Goal: Task Accomplishment & Management: Complete application form

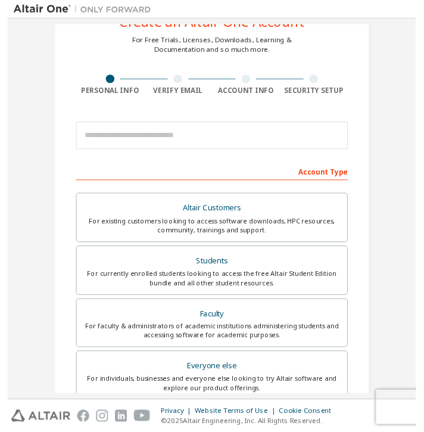
scroll to position [50, 0]
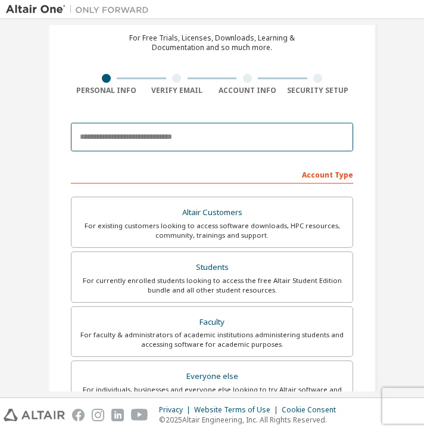
paste input "**********"
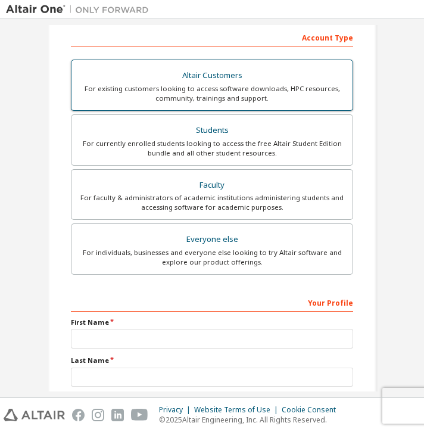
scroll to position [192, 0]
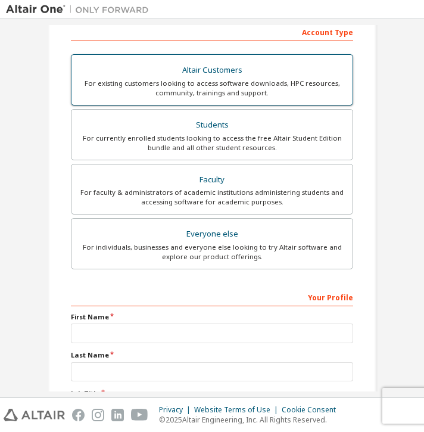
type input "**********"
click at [226, 88] on div "For existing customers looking to access software downloads, HPC resources, com…" at bounding box center [212, 88] width 267 height 19
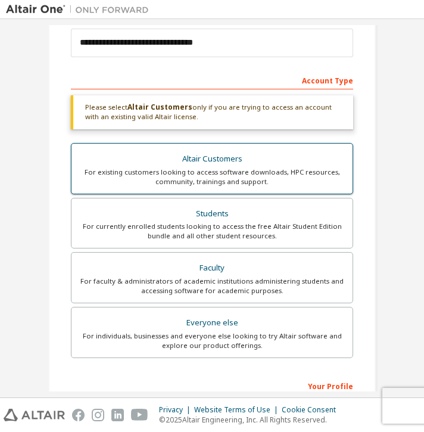
scroll to position [153, 0]
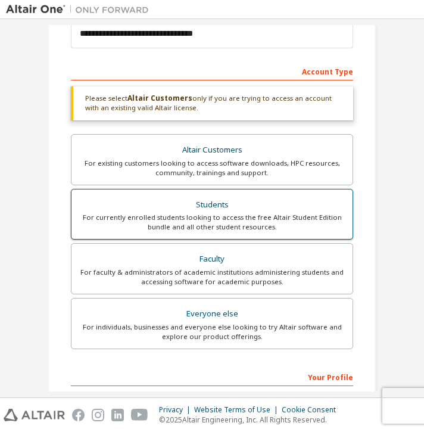
click at [252, 236] on label "Students For currently enrolled students looking to access the free Altair Stud…" at bounding box center [212, 214] width 282 height 51
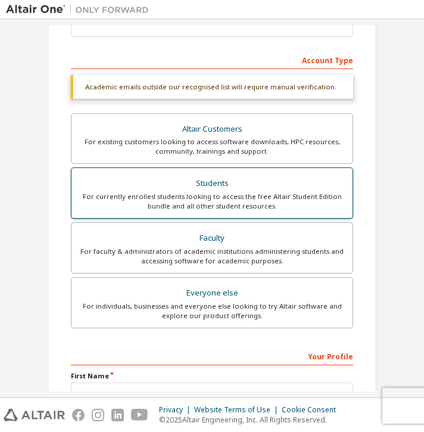
scroll to position [161, 0]
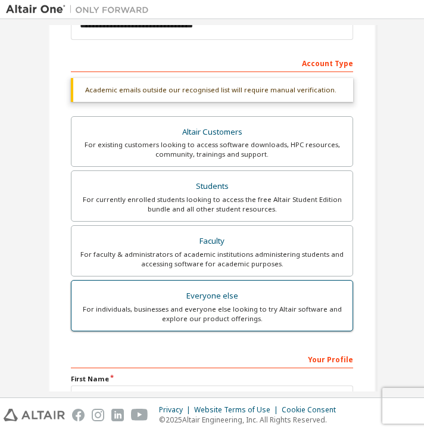
click at [251, 283] on label "Everyone else For individuals, businesses and everyone else looking to try Alta…" at bounding box center [212, 305] width 282 height 51
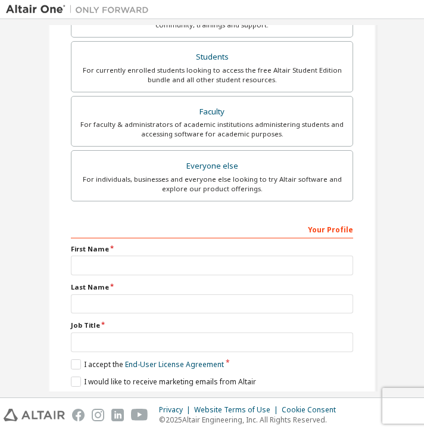
scroll to position [263, 0]
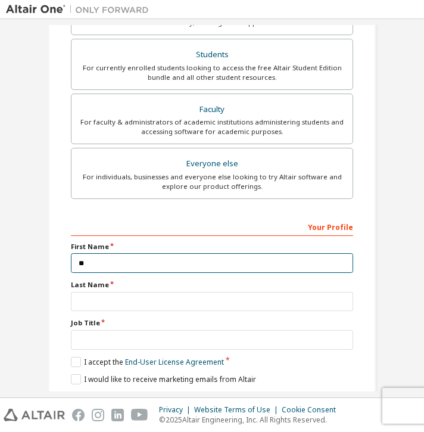
type input "*"
click at [80, 261] on input "********" at bounding box center [212, 263] width 282 height 20
type input "********"
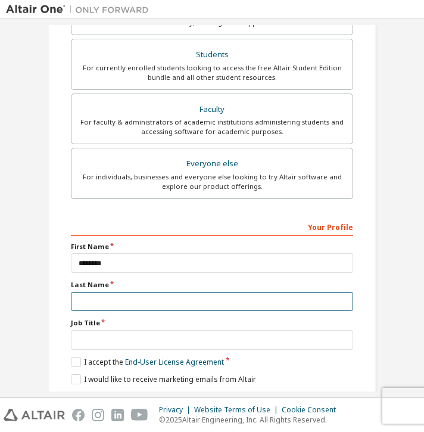
type input "*"
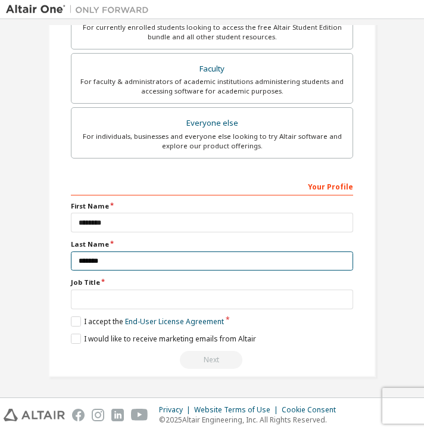
scroll to position [304, 0]
type input "*******"
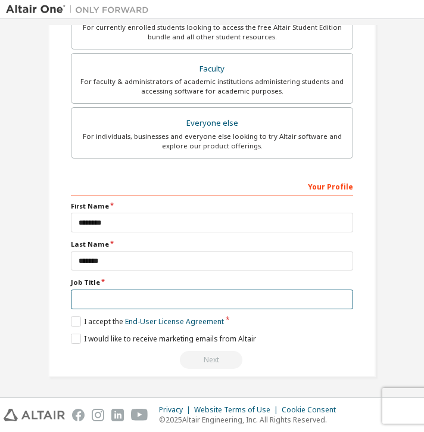
click at [333, 299] on input "text" at bounding box center [212, 299] width 282 height 20
click at [329, 296] on input "text" at bounding box center [212, 299] width 282 height 20
type input "*"
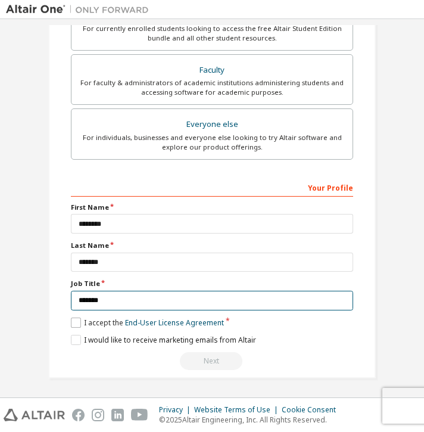
type input "*******"
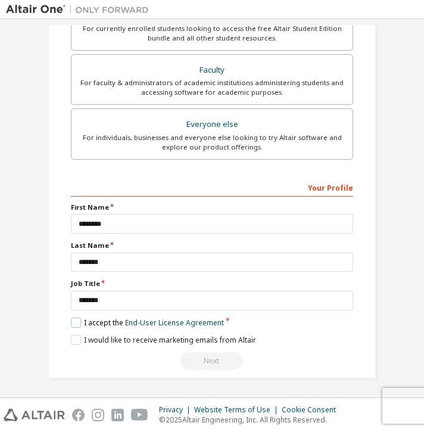
click at [76, 324] on label "I accept the End-User License Agreement" at bounding box center [147, 322] width 153 height 10
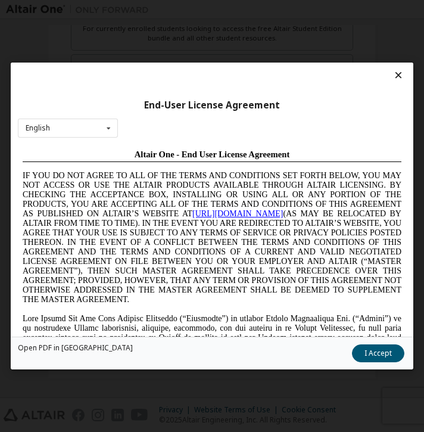
scroll to position [0, 0]
click at [373, 354] on button "I Accept" at bounding box center [378, 353] width 52 height 18
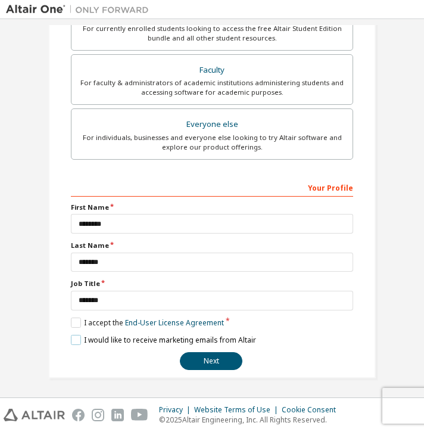
click at [71, 336] on label "I would like to receive marketing emails from Altair" at bounding box center [163, 340] width 185 height 10
click at [205, 366] on button "Next" at bounding box center [211, 361] width 63 height 18
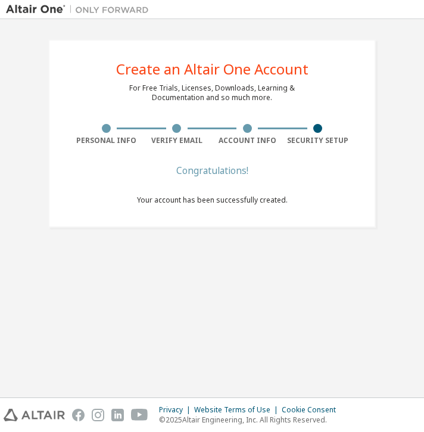
click at [224, 126] on div at bounding box center [247, 128] width 71 height 9
click at [236, 99] on div "For Free Trials, Licenses, Downloads, Learning & Documentation and so much more." at bounding box center [212, 92] width 166 height 19
click at [250, 159] on div "Create an Altair One Account For Free Trials, Licenses, Downloads, Learning & D…" at bounding box center [211, 133] width 327 height 188
click at [223, 174] on div "Congratulations!" at bounding box center [212, 170] width 151 height 7
click at [222, 215] on div "Congratulations! Your account has been successfully created." at bounding box center [212, 193] width 151 height 52
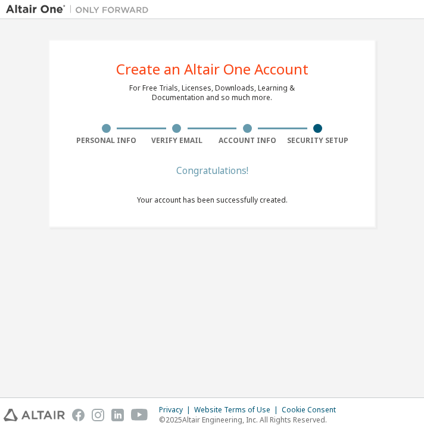
click at [118, 10] on img at bounding box center [80, 10] width 149 height 12
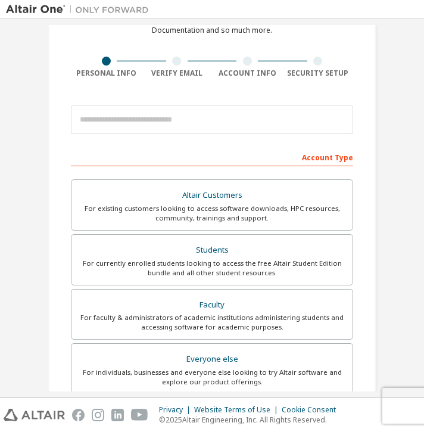
scroll to position [60, 0]
